Goal: Find specific page/section: Find specific page/section

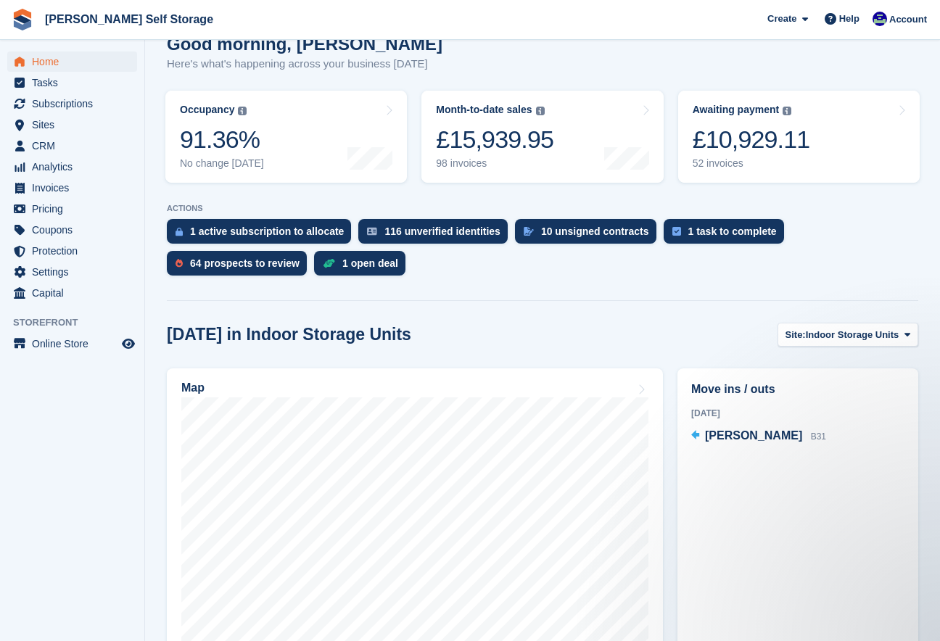
scroll to position [162, 0]
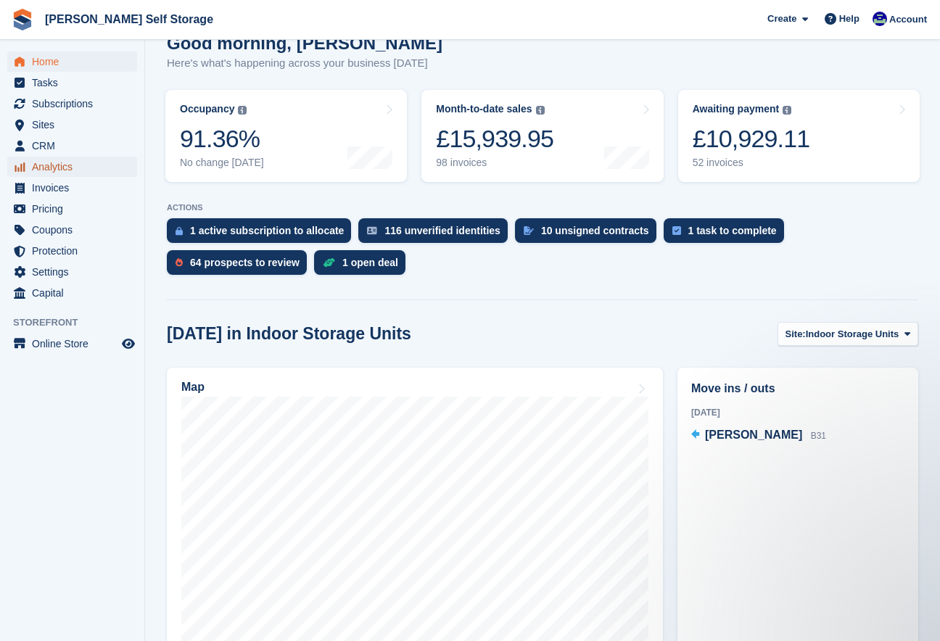
click at [35, 168] on span "Analytics" at bounding box center [75, 167] width 87 height 20
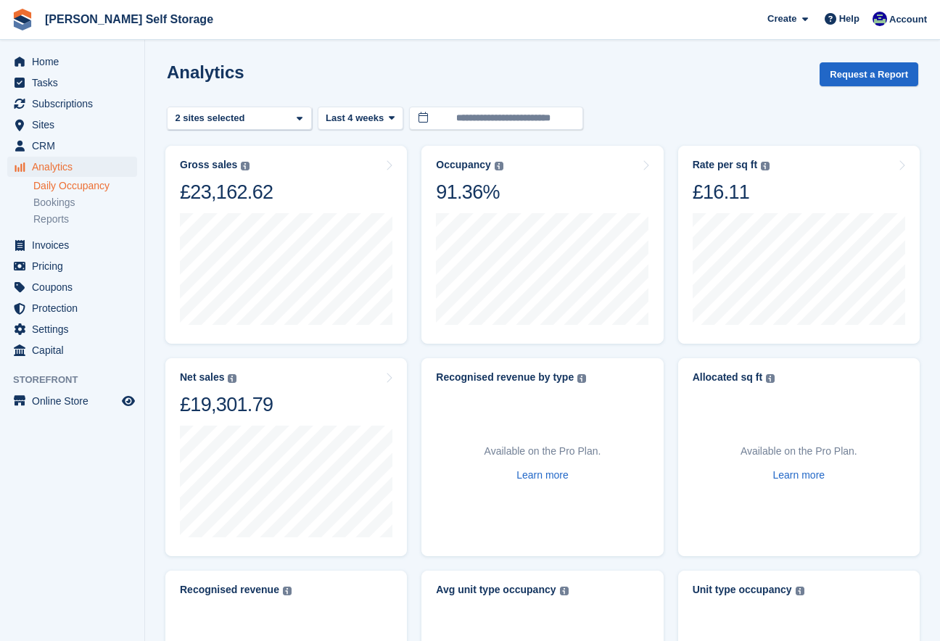
click at [66, 185] on link "Daily Occupancy" at bounding box center [85, 186] width 104 height 14
